Goal: Transaction & Acquisition: Purchase product/service

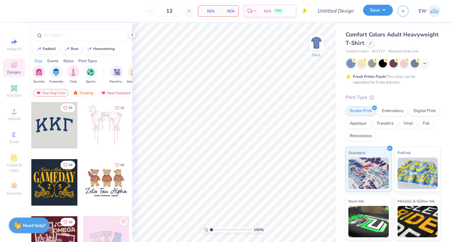
click at [388, 9] on button "Save" at bounding box center [378, 10] width 30 height 11
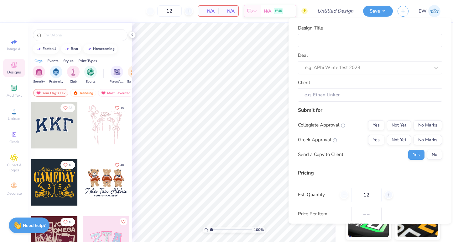
click at [419, 16] on div "EW" at bounding box center [427, 11] width 27 height 12
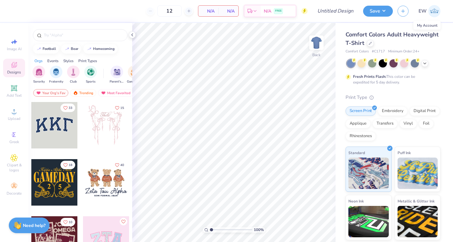
click at [439, 14] on img at bounding box center [435, 11] width 12 height 12
click at [371, 42] on icon at bounding box center [370, 42] width 3 height 3
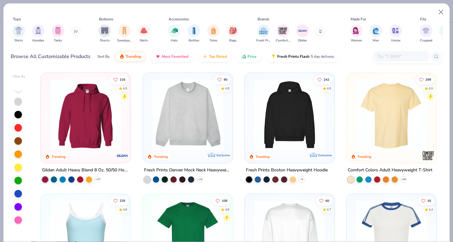
click at [396, 54] on input "text" at bounding box center [401, 56] width 48 height 7
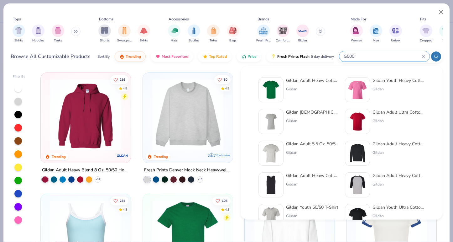
type input "G500"
click at [295, 83] on div "Gildan Adult Heavy Cotton T-Shirt" at bounding box center [312, 80] width 53 height 7
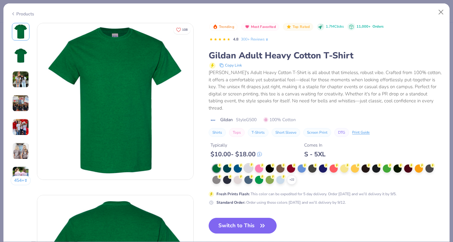
click at [249, 164] on div at bounding box center [249, 168] width 8 height 8
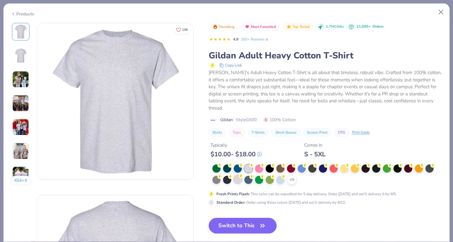
click at [239, 175] on div at bounding box center [238, 179] width 8 height 8
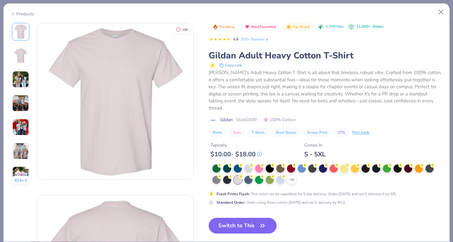
click at [24, 127] on img at bounding box center [20, 127] width 17 height 17
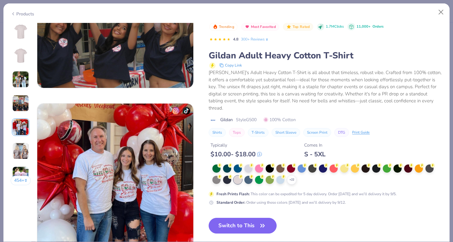
scroll to position [687, 0]
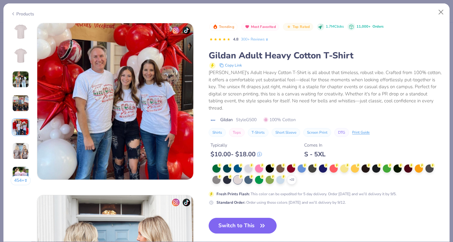
click at [20, 148] on img at bounding box center [20, 150] width 17 height 17
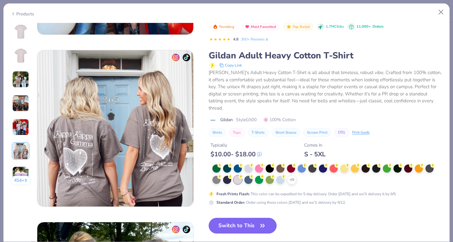
scroll to position [859, 0]
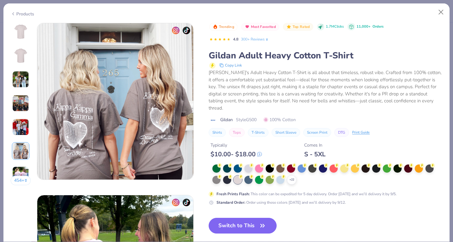
click at [23, 78] on img at bounding box center [20, 79] width 17 height 17
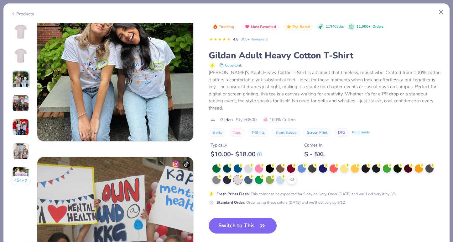
scroll to position [344, 0]
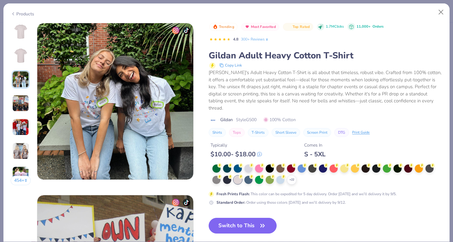
click at [21, 129] on img at bounding box center [20, 127] width 17 height 17
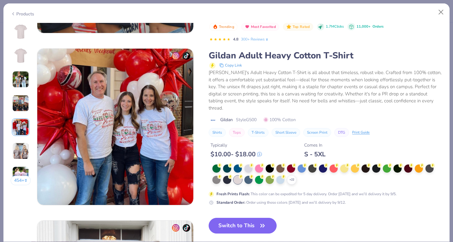
scroll to position [687, 0]
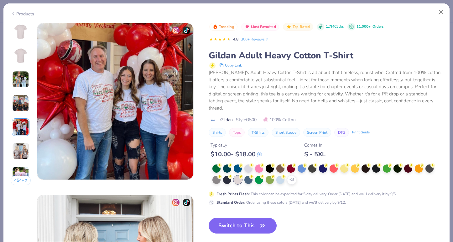
click at [22, 148] on img at bounding box center [20, 150] width 17 height 17
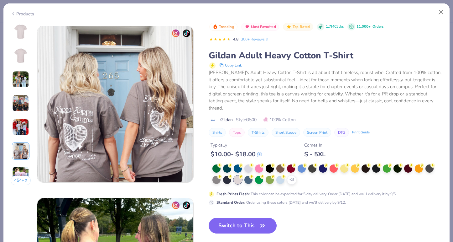
scroll to position [859, 0]
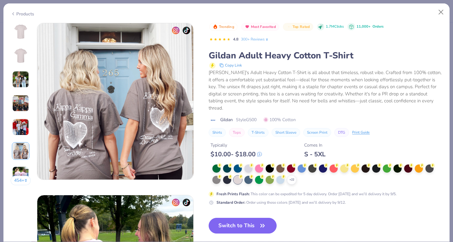
click at [20, 178] on button "454 +" at bounding box center [21, 180] width 20 height 9
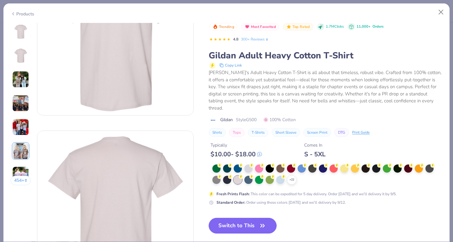
scroll to position [0, 0]
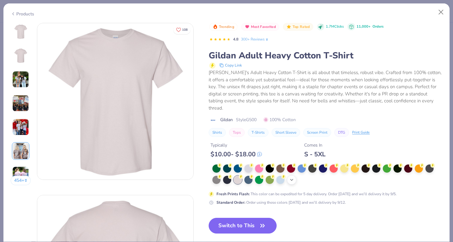
click at [290, 177] on icon at bounding box center [291, 179] width 5 height 5
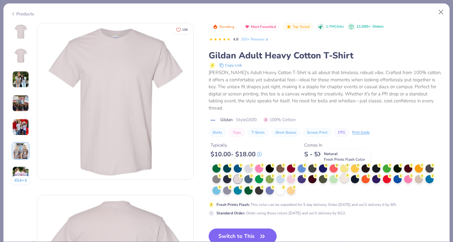
click at [345, 174] on div at bounding box center [345, 178] width 8 height 8
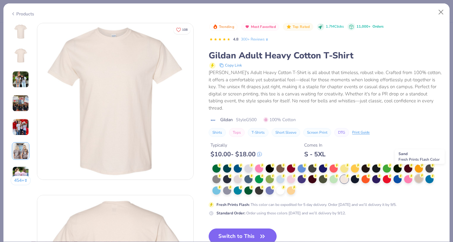
click at [418, 174] on div at bounding box center [419, 178] width 8 height 8
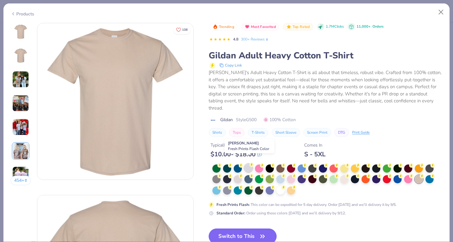
click at [248, 164] on div at bounding box center [249, 168] width 8 height 8
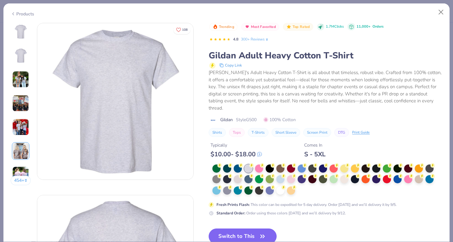
click at [24, 127] on img at bounding box center [20, 127] width 17 height 17
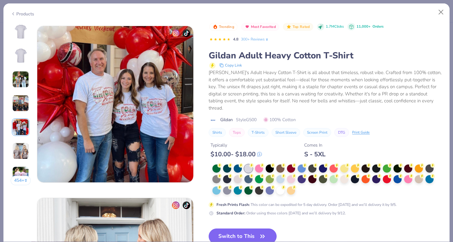
scroll to position [687, 0]
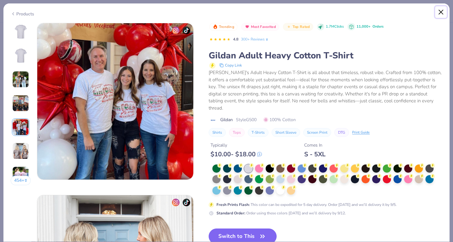
click at [443, 13] on button "Close" at bounding box center [442, 12] width 12 height 12
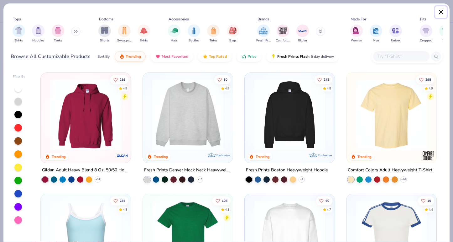
click at [441, 10] on button "Close" at bounding box center [442, 12] width 12 height 12
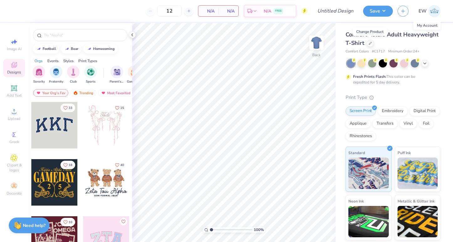
click at [437, 9] on img at bounding box center [435, 11] width 12 height 12
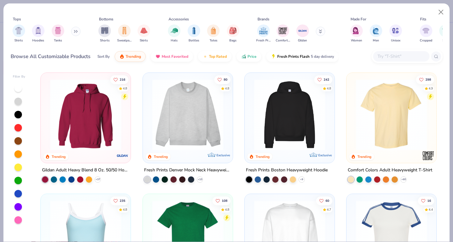
click at [392, 56] on input "text" at bounding box center [401, 56] width 48 height 7
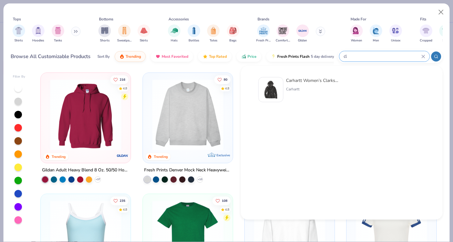
type input "c"
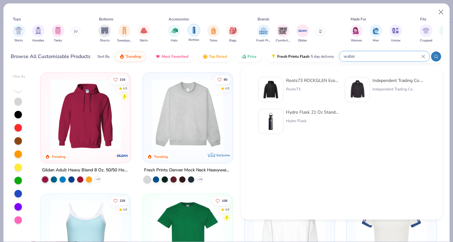
type input "water"
click at [195, 29] on img "filter for Bottles" at bounding box center [194, 29] width 7 height 7
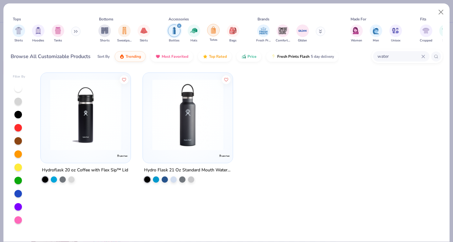
click at [213, 34] on div "filter for Totes" at bounding box center [213, 30] width 13 height 13
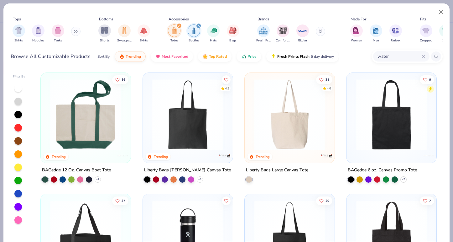
click at [297, 119] on img at bounding box center [289, 114] width 77 height 71
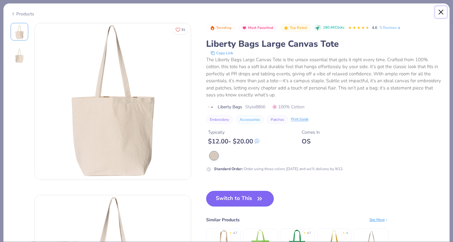
click at [443, 14] on button "Close" at bounding box center [442, 12] width 12 height 12
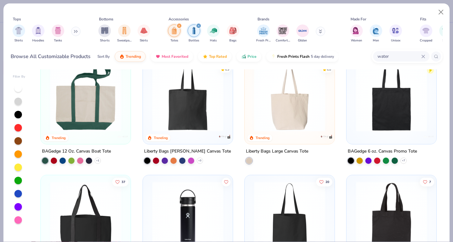
scroll to position [19, 0]
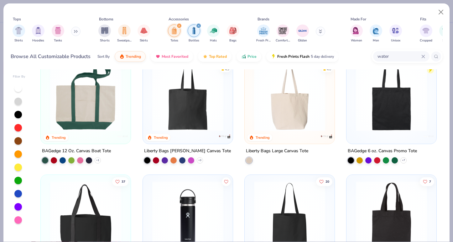
click at [375, 115] on img at bounding box center [391, 95] width 77 height 71
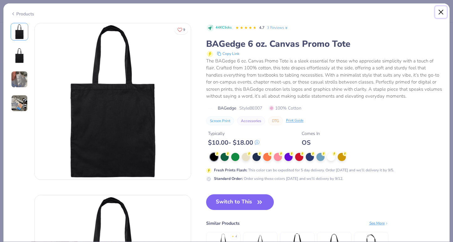
click at [442, 12] on button "Close" at bounding box center [442, 12] width 12 height 12
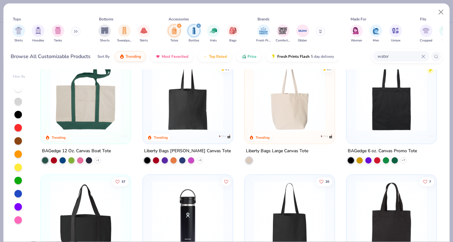
click at [306, 101] on img at bounding box center [289, 95] width 77 height 71
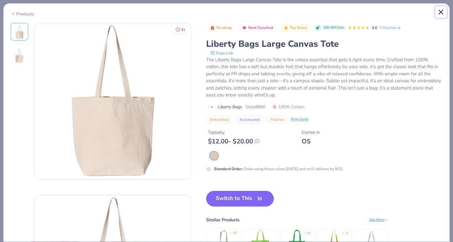
click at [442, 14] on button "Close" at bounding box center [442, 12] width 12 height 12
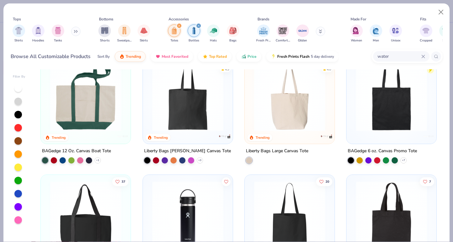
click at [207, 98] on img at bounding box center [187, 95] width 77 height 71
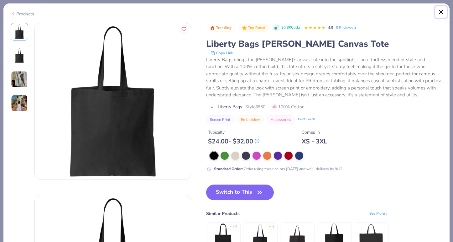
click at [438, 12] on button "Close" at bounding box center [442, 12] width 12 height 12
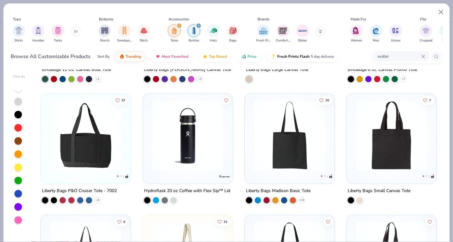
scroll to position [101, 0]
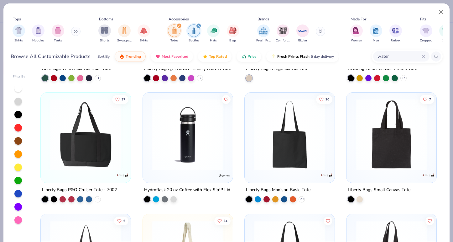
click at [290, 140] on img at bounding box center [289, 134] width 77 height 71
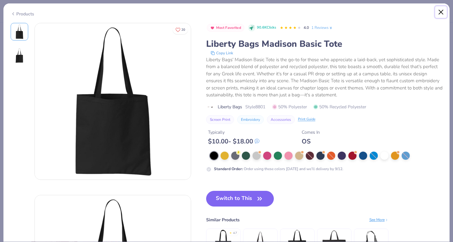
click at [442, 13] on button "Close" at bounding box center [442, 12] width 12 height 12
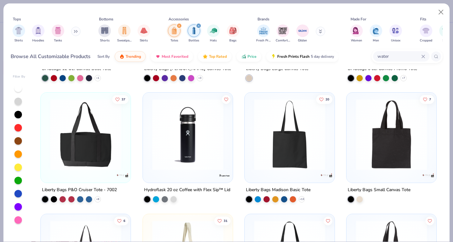
click at [393, 147] on img at bounding box center [391, 134] width 77 height 71
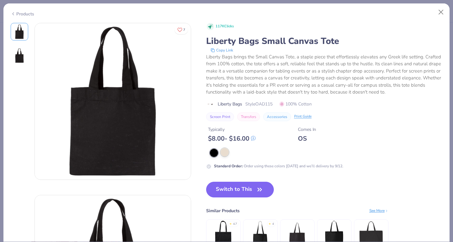
click at [225, 156] on div at bounding box center [225, 152] width 8 height 8
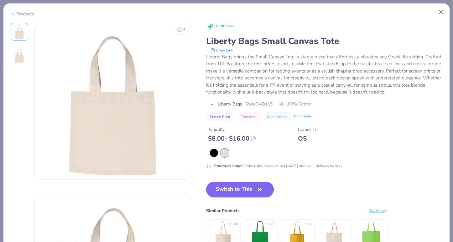
click at [242, 189] on button "Switch to This" at bounding box center [240, 190] width 68 height 16
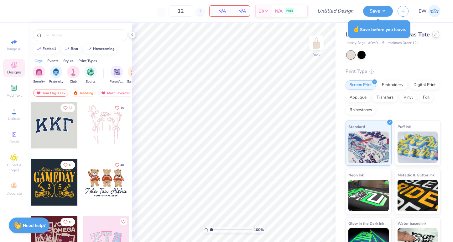
click at [435, 34] on icon at bounding box center [436, 34] width 3 height 3
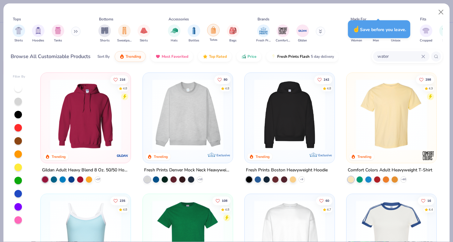
click at [214, 30] on img "filter for Totes" at bounding box center [213, 29] width 7 height 7
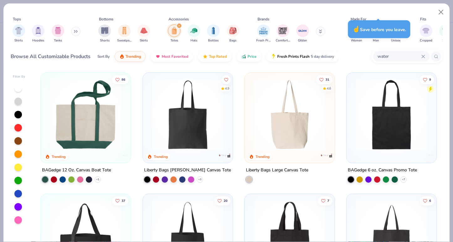
scroll to position [13, 0]
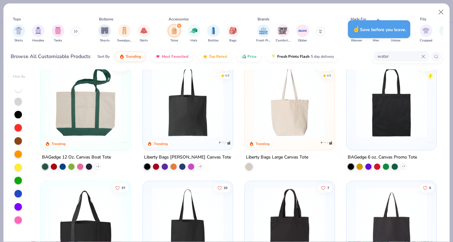
click at [425, 123] on img at bounding box center [391, 101] width 77 height 71
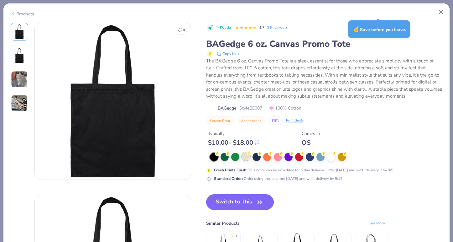
click at [245, 154] on div at bounding box center [246, 156] width 8 height 8
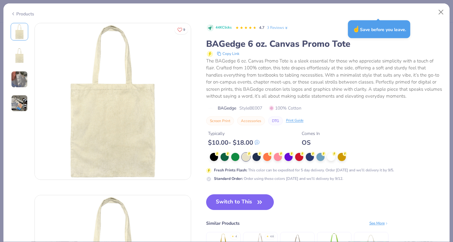
click at [19, 78] on img at bounding box center [19, 79] width 17 height 17
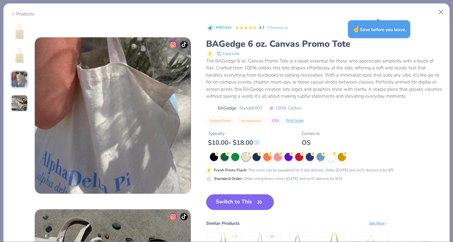
scroll to position [344, 0]
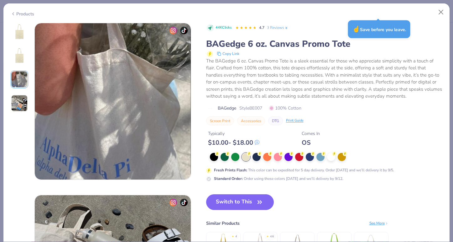
click at [20, 101] on img at bounding box center [19, 103] width 17 height 17
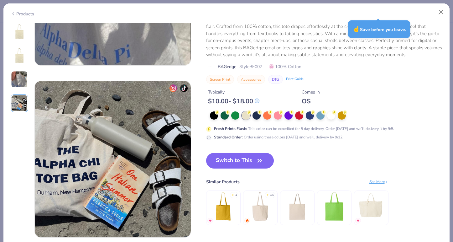
scroll to position [459, 0]
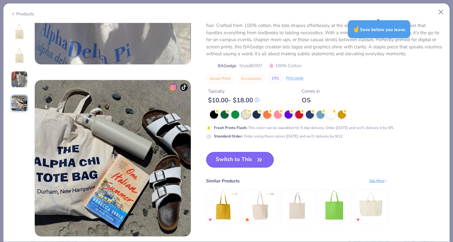
click at [240, 158] on button "Switch to This" at bounding box center [240, 160] width 68 height 16
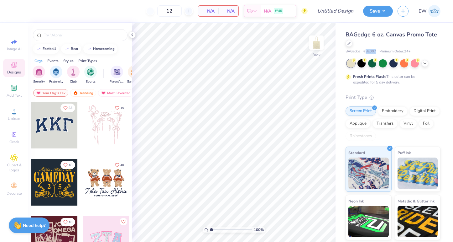
drag, startPoint x: 366, startPoint y: 52, endPoint x: 378, endPoint y: 52, distance: 11.6
click at [378, 52] on div "BAGedge # BE007 Minimum Order: 24 +" at bounding box center [393, 51] width 95 height 5
copy span "BE007"
click at [390, 47] on div "BAGedge 6 oz. Canvas Promo Tote BAGedge # BE007 Minimum Order: 24 +" at bounding box center [393, 42] width 95 height 24
click at [437, 16] on img at bounding box center [435, 11] width 12 height 12
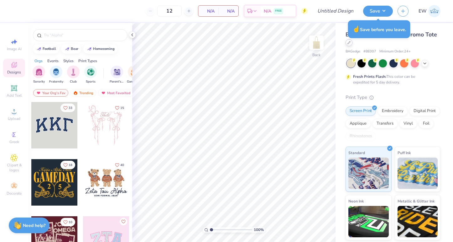
click at [347, 43] on div at bounding box center [349, 42] width 7 height 7
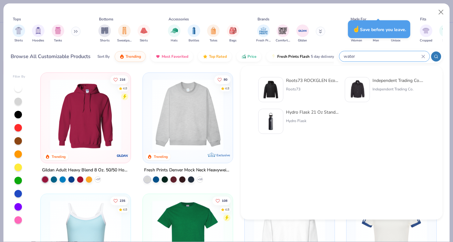
click at [385, 55] on input "water" at bounding box center [382, 56] width 78 height 7
type input "wer"
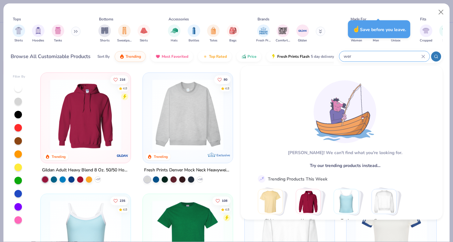
click at [380, 58] on input "wer" at bounding box center [382, 56] width 78 height 7
click at [379, 58] on input "wer" at bounding box center [382, 56] width 78 height 7
click at [424, 56] on icon at bounding box center [423, 56] width 3 height 3
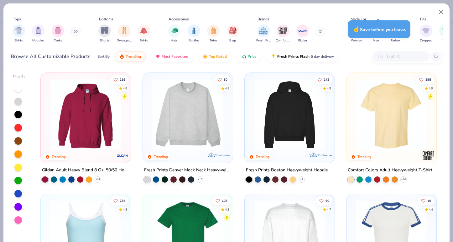
click at [404, 53] on div at bounding box center [401, 56] width 56 height 10
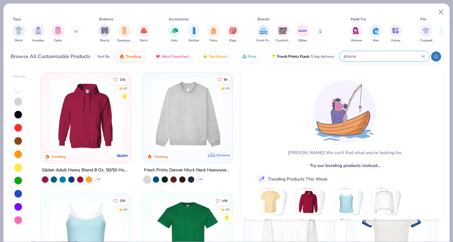
type input "phone"
